Goal: Register for event/course

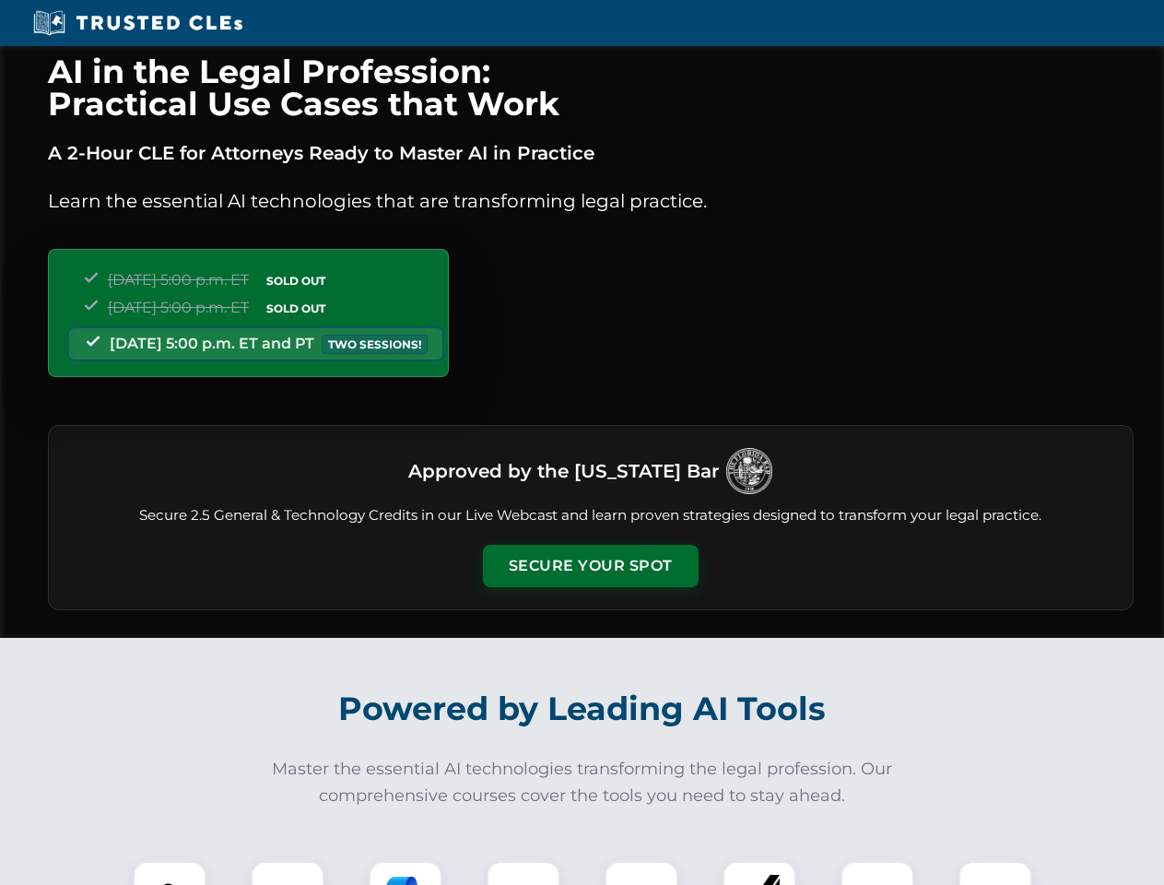
click at [590, 566] on button "Secure Your Spot" at bounding box center [591, 566] width 216 height 42
click at [170, 873] on img at bounding box center [169, 897] width 53 height 53
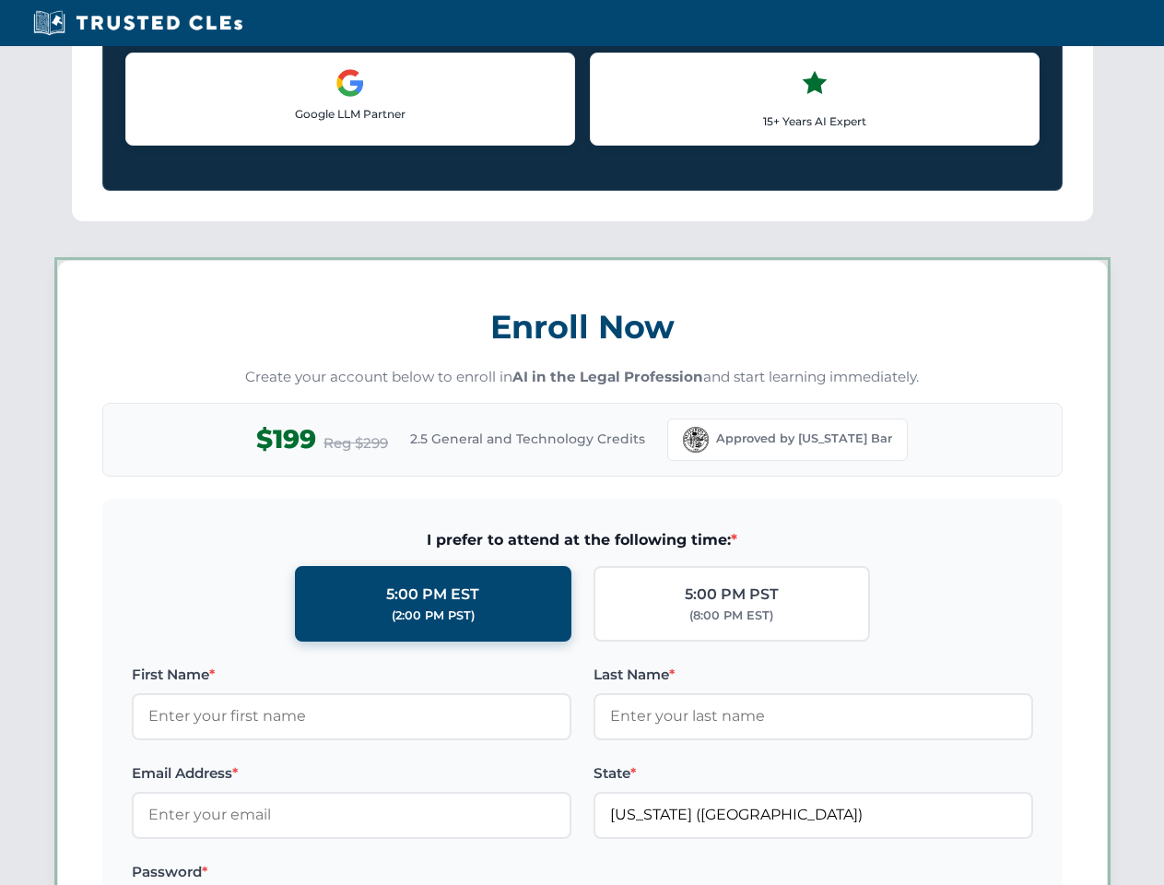
click at [405, 873] on label "Password *" at bounding box center [352, 872] width 440 height 22
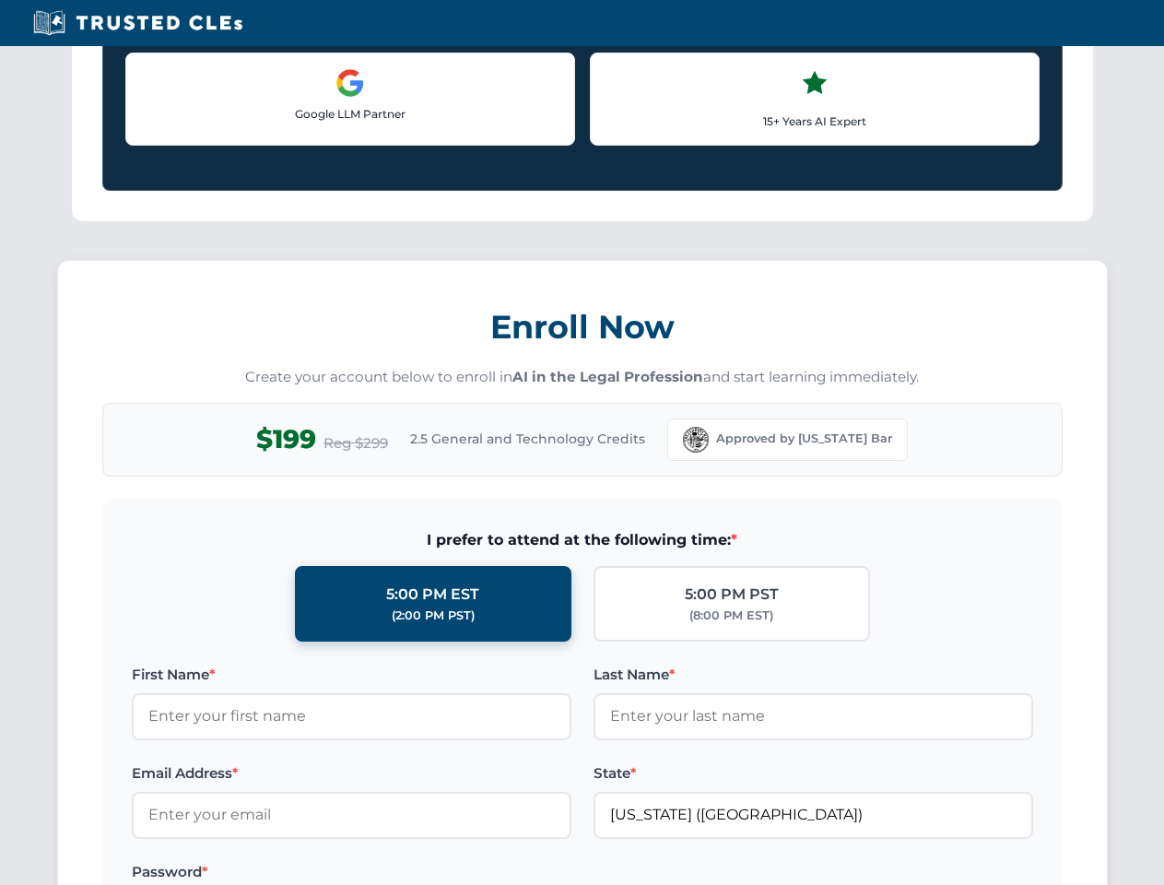
scroll to position [1809, 0]
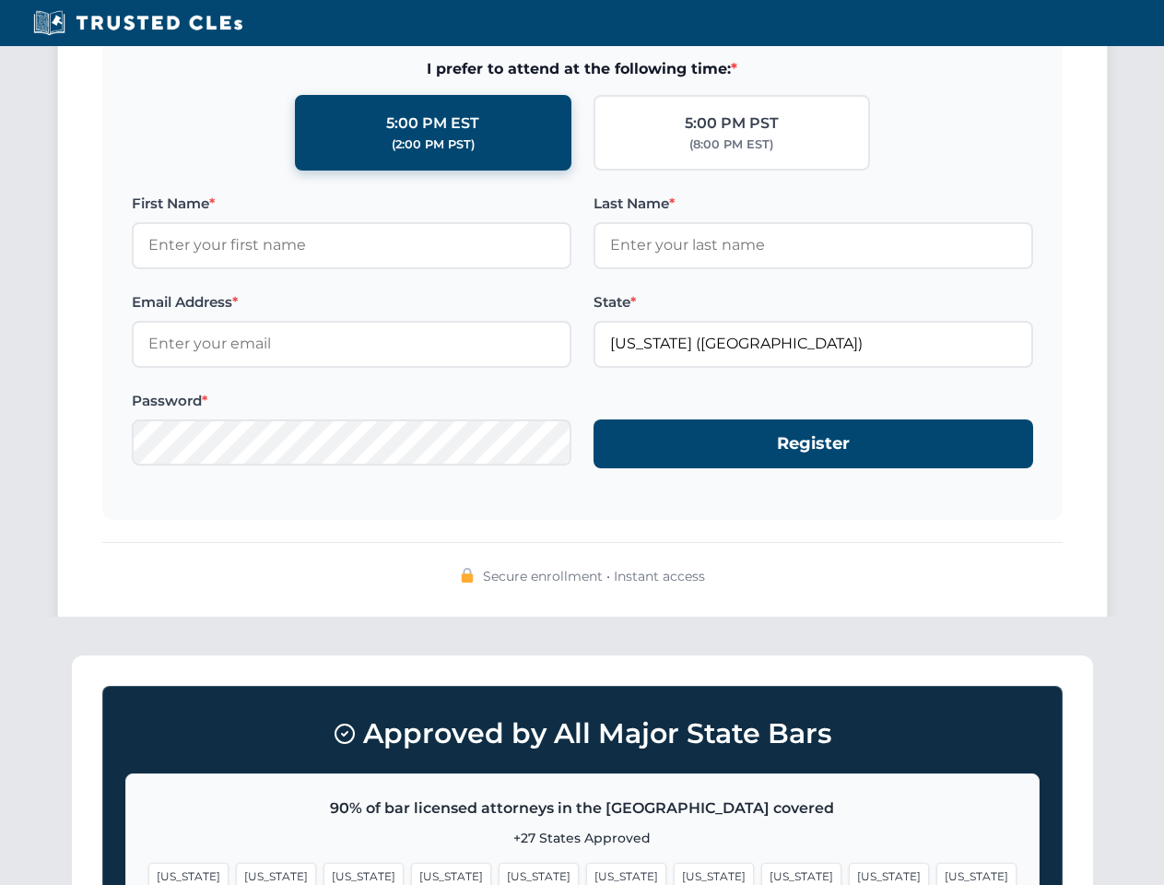
click at [849, 873] on span "[US_STATE]" at bounding box center [889, 876] width 80 height 27
